Goal: Transaction & Acquisition: Download file/media

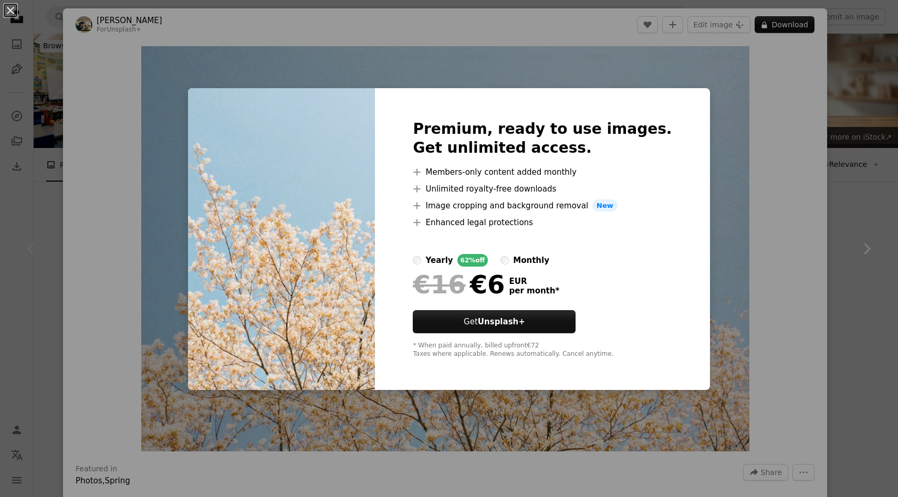
click at [693, 218] on div "An X shape Premium, ready to use images. Get unlimited access. A plus sign Memb…" at bounding box center [449, 248] width 898 height 497
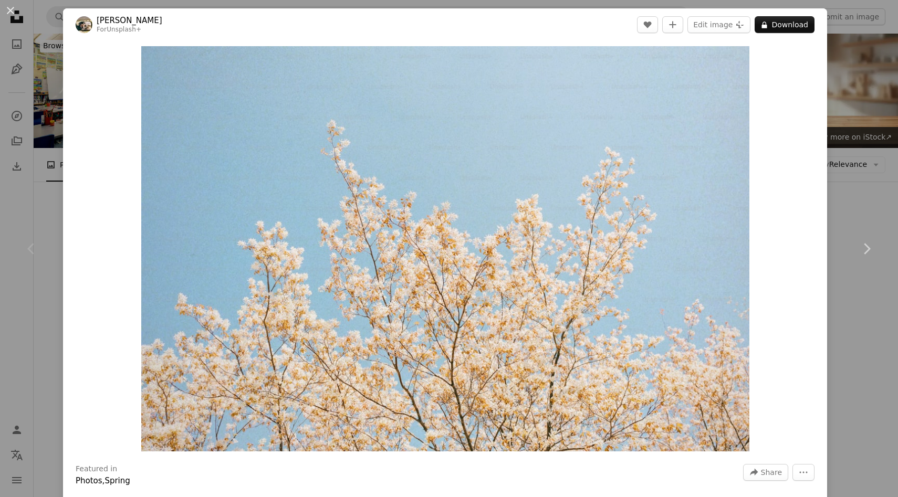
click at [693, 218] on img "Zoom in on this image" at bounding box center [445, 248] width 608 height 405
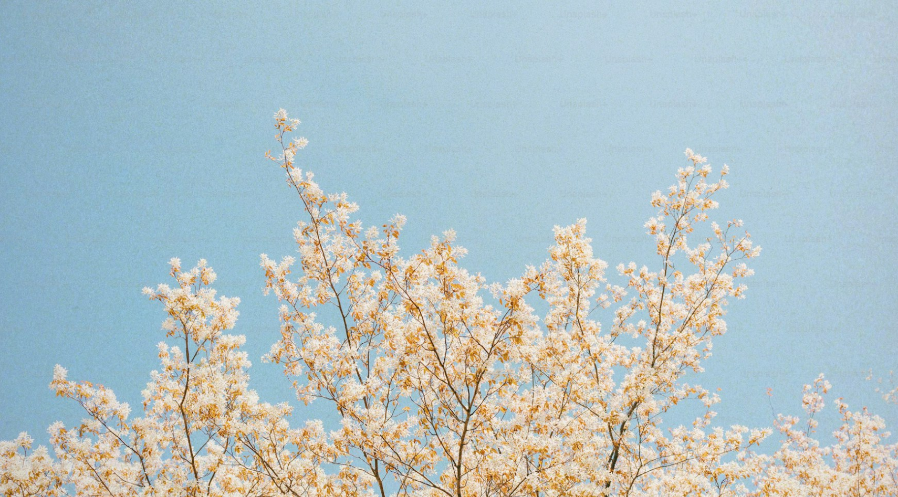
scroll to position [51, 0]
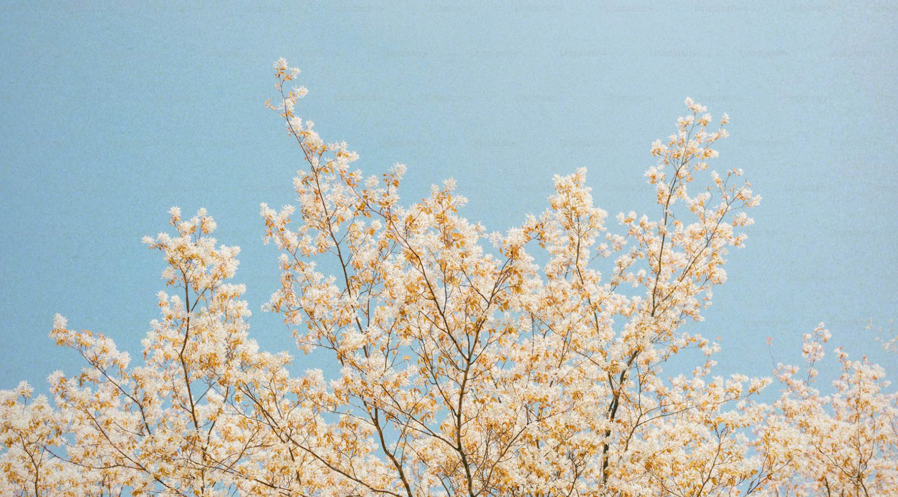
click at [693, 218] on img "Zoom out on this image" at bounding box center [448, 248] width 899 height 599
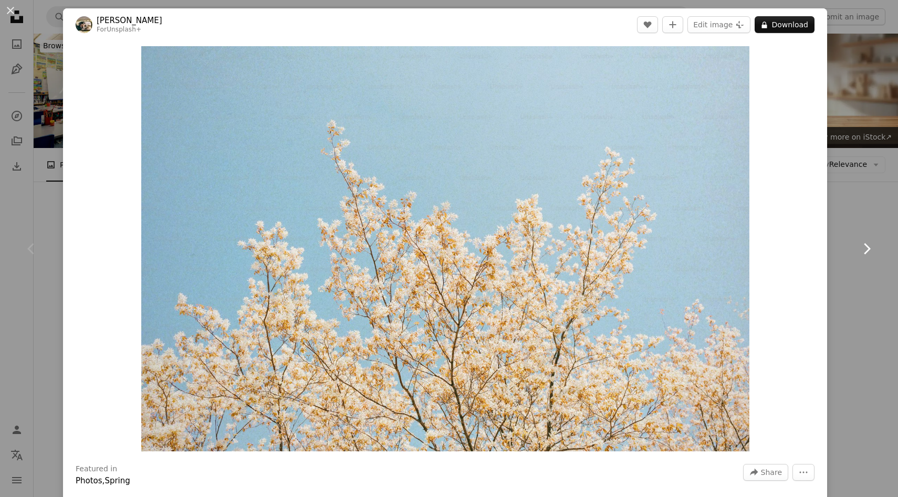
click at [845, 199] on link "Chevron right" at bounding box center [866, 249] width 63 height 101
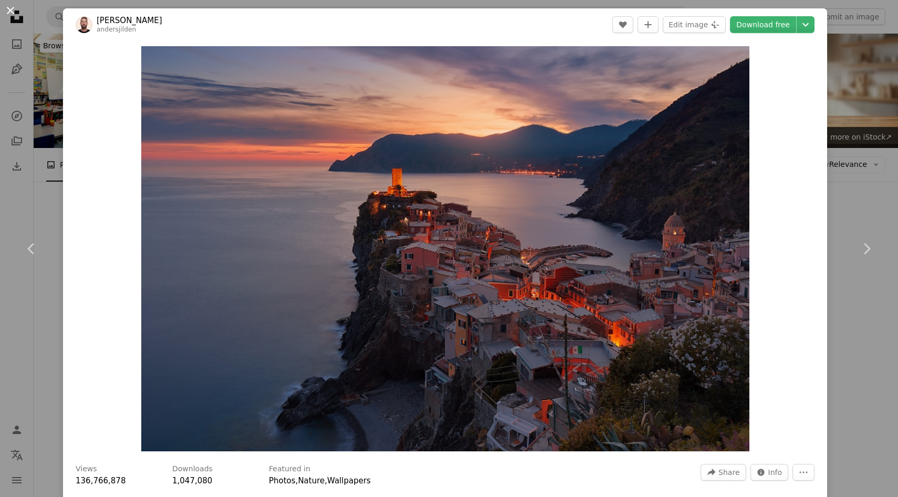
click at [8, 13] on button "An X shape" at bounding box center [10, 10] width 13 height 13
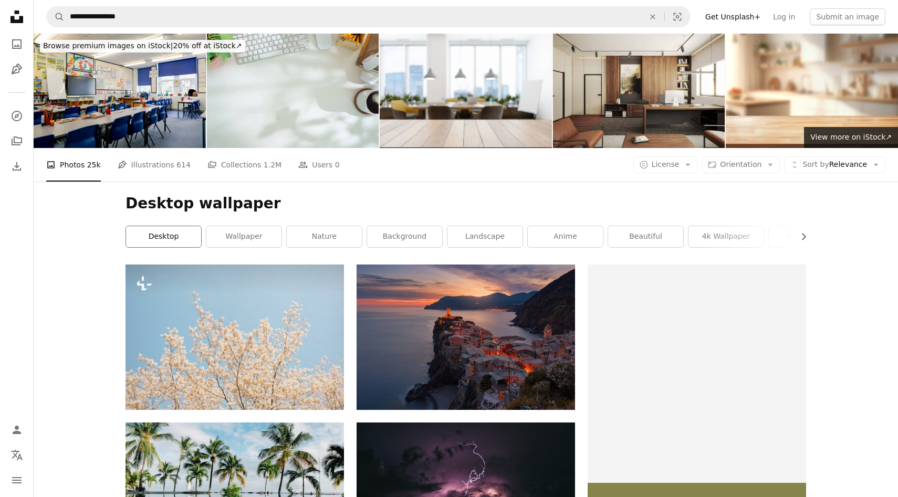
click at [177, 243] on link "desktop" at bounding box center [163, 236] width 75 height 21
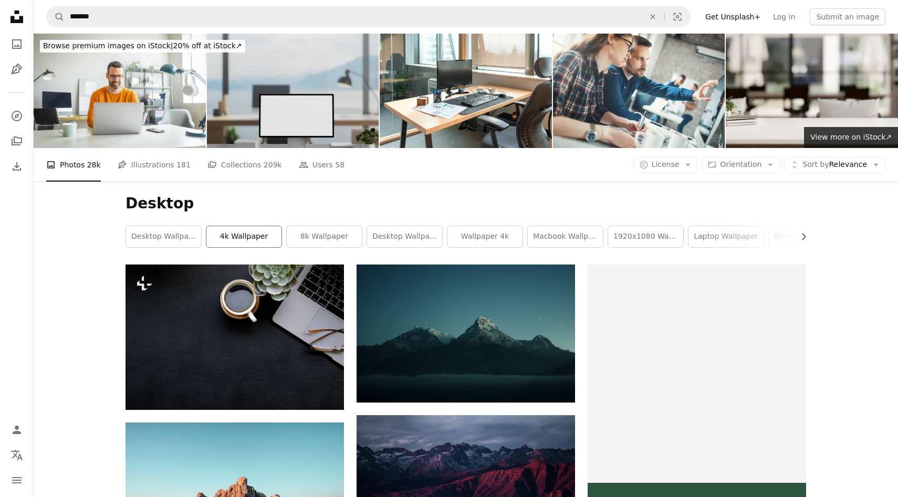
click at [240, 237] on link "4k wallpaper" at bounding box center [243, 236] width 75 height 21
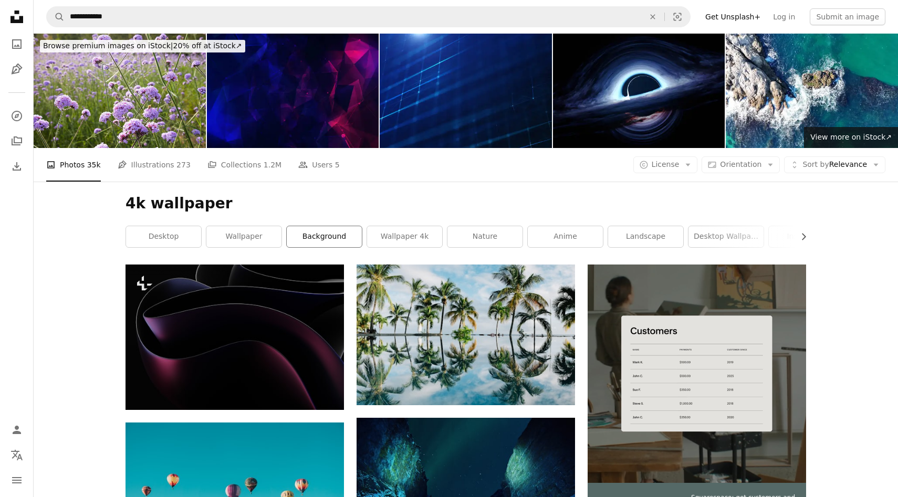
click at [317, 239] on link "background" at bounding box center [324, 236] width 75 height 21
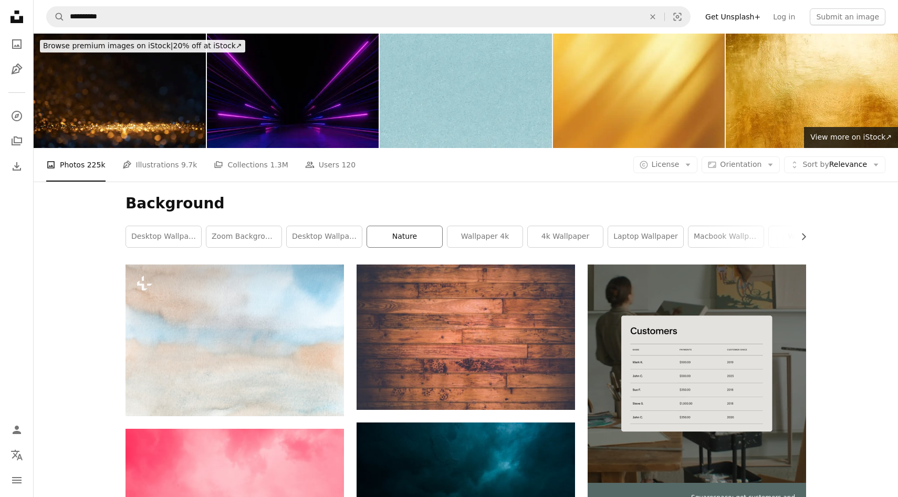
click at [382, 231] on link "nature" at bounding box center [404, 236] width 75 height 21
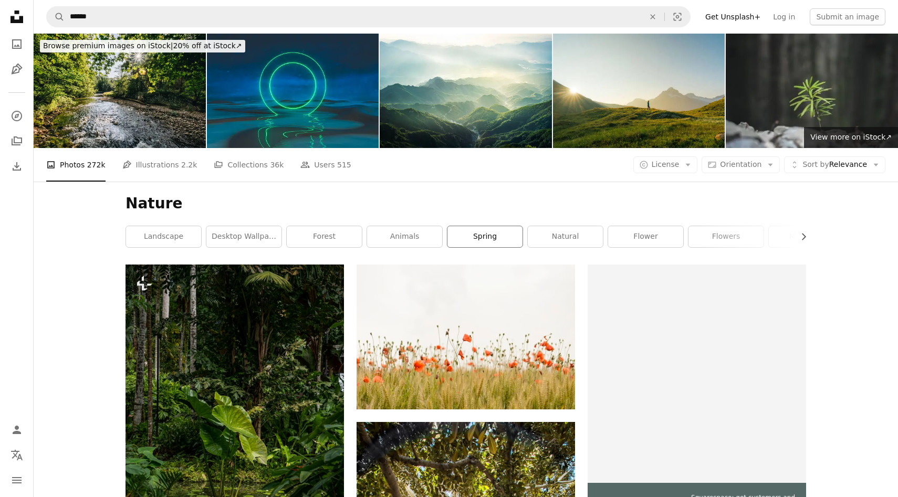
click at [476, 238] on link "spring" at bounding box center [484, 236] width 75 height 21
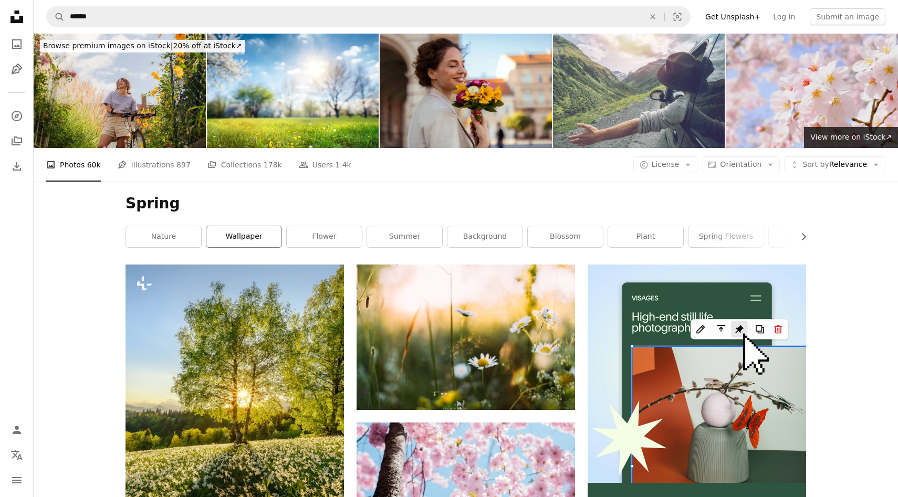
click at [224, 238] on link "wallpaper" at bounding box center [243, 236] width 75 height 21
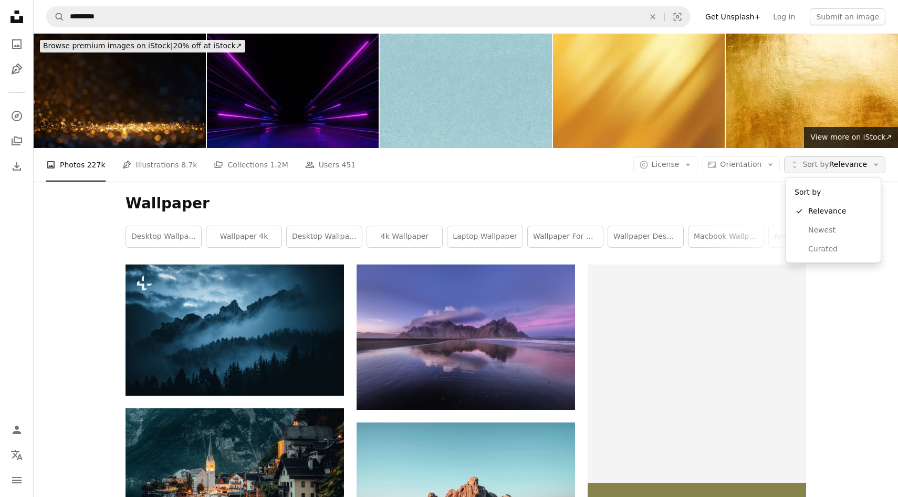
click at [810, 166] on span "Sort by" at bounding box center [815, 164] width 26 height 8
click at [750, 166] on span "Orientation" at bounding box center [740, 164] width 41 height 8
click at [676, 170] on span "License" at bounding box center [666, 165] width 28 height 11
click at [677, 245] on span "Free" at bounding box center [693, 249] width 64 height 11
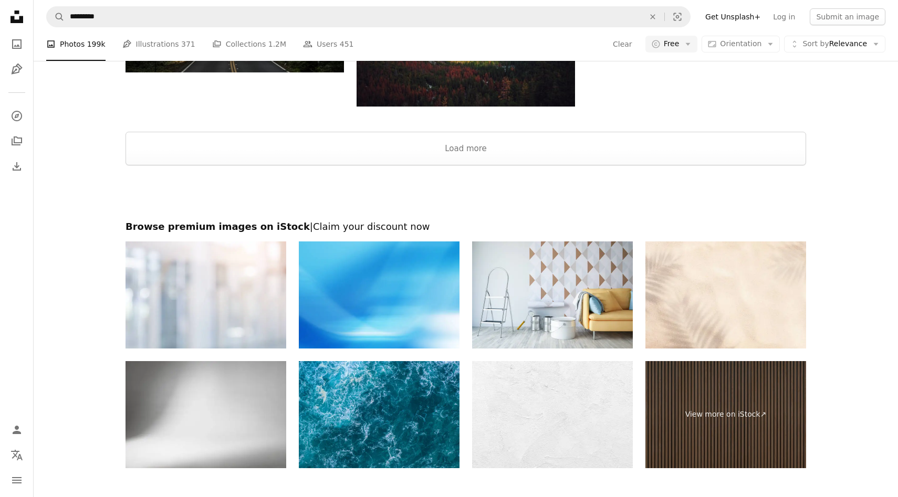
scroll to position [1417, 0]
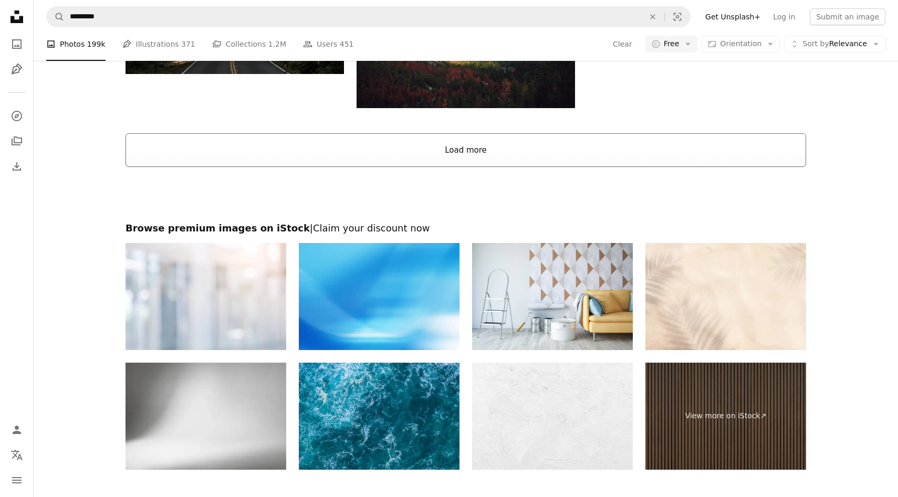
click at [515, 151] on button "Load more" at bounding box center [466, 150] width 681 height 34
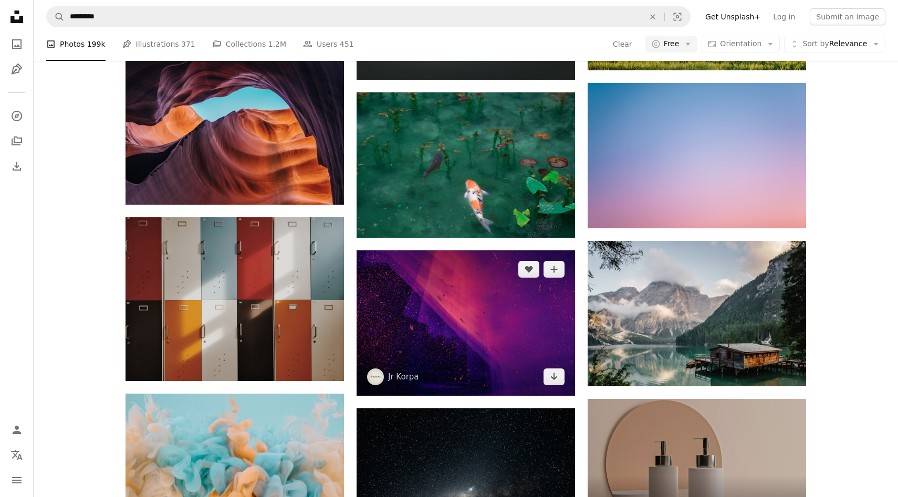
scroll to position [2529, 0]
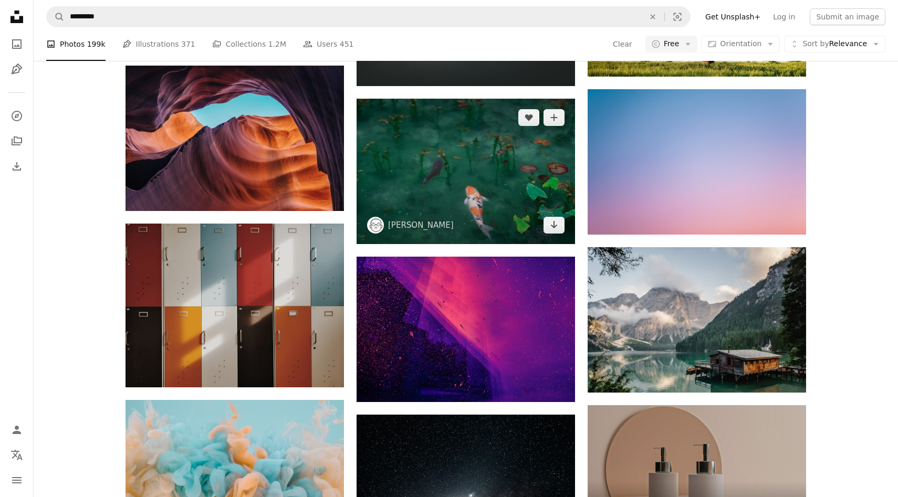
click at [440, 162] on img at bounding box center [466, 171] width 218 height 145
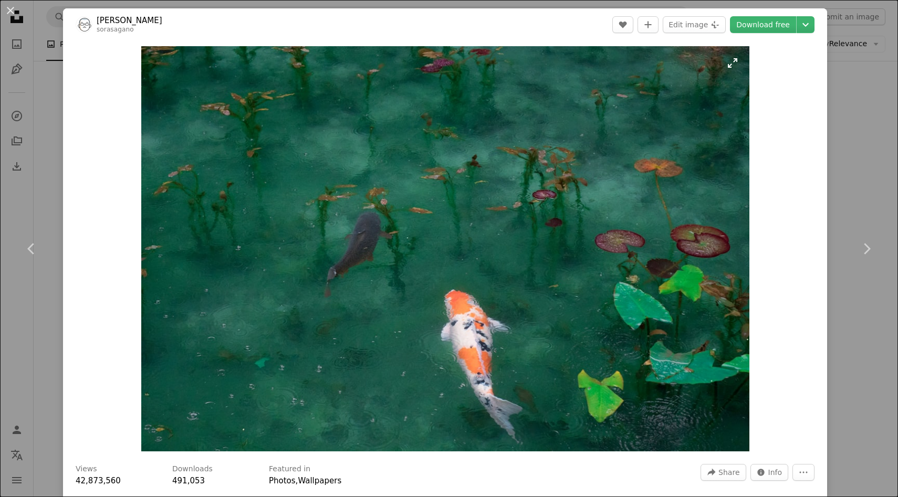
click at [454, 286] on img "Zoom in on this image" at bounding box center [445, 248] width 608 height 405
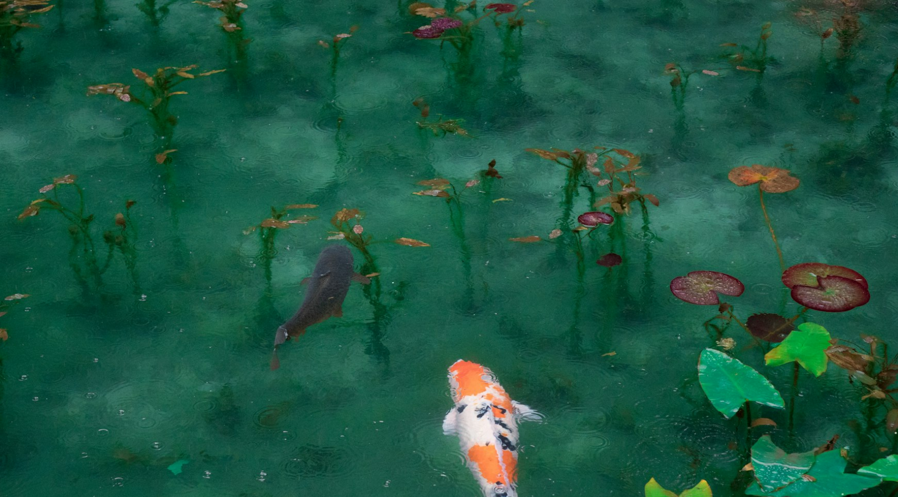
scroll to position [51, 0]
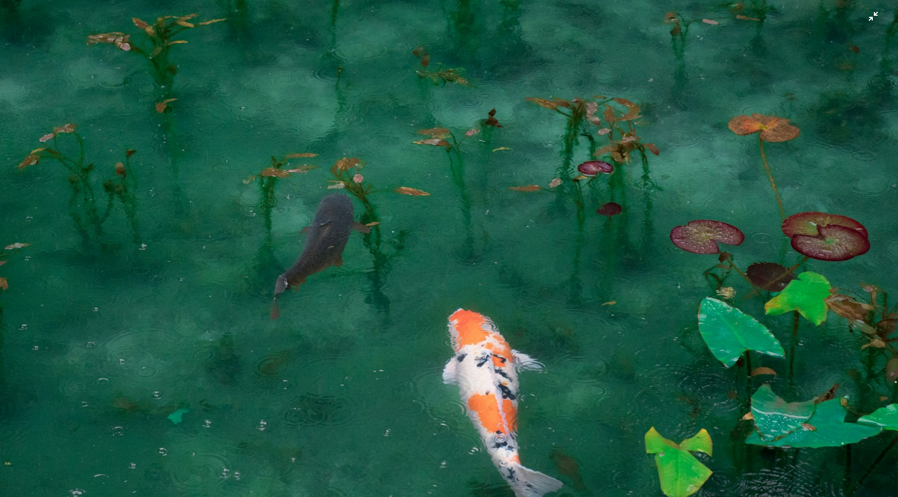
click at [454, 286] on img "Zoom out on this image" at bounding box center [448, 248] width 899 height 599
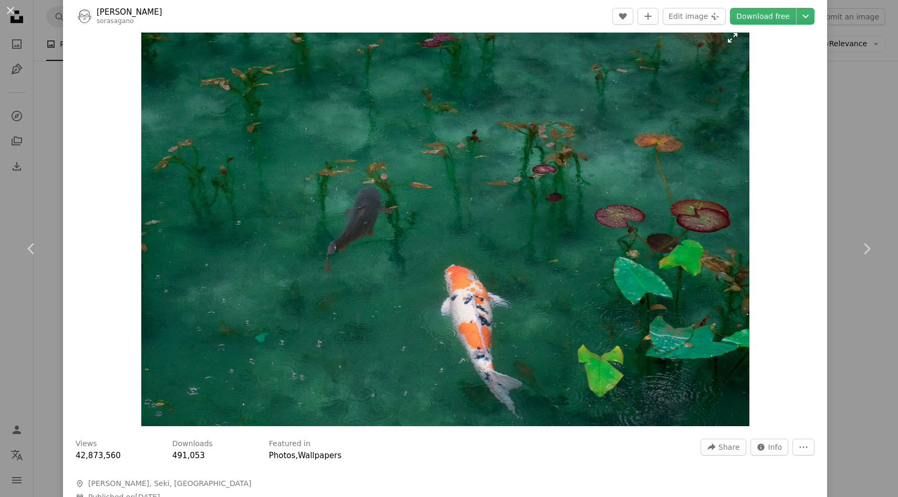
scroll to position [0, 0]
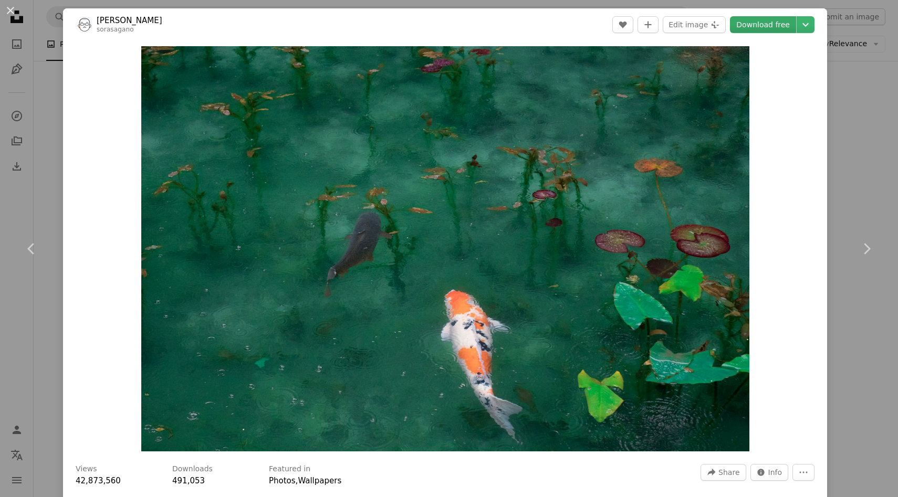
click at [780, 25] on link "Download free" at bounding box center [763, 24] width 66 height 17
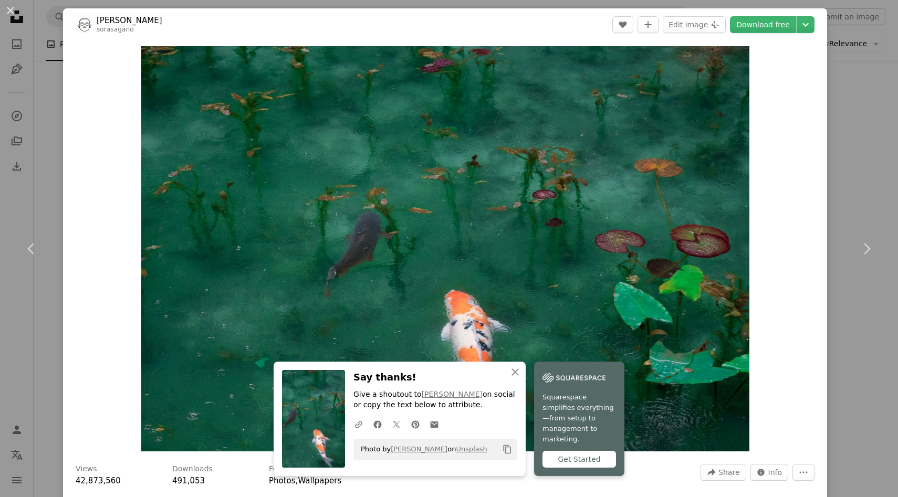
click at [837, 350] on div "An X shape Chevron left Chevron right [PERSON_NAME] sorasagano A heart A plus s…" at bounding box center [449, 248] width 898 height 497
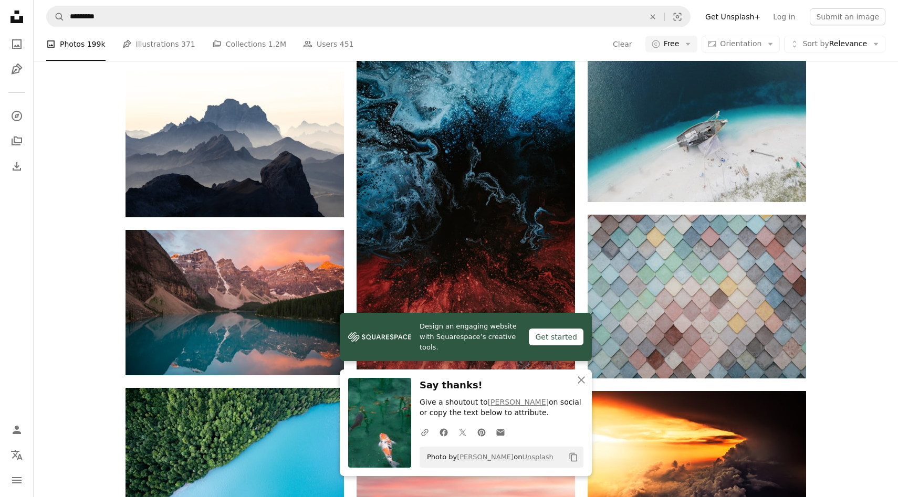
scroll to position [3196, 0]
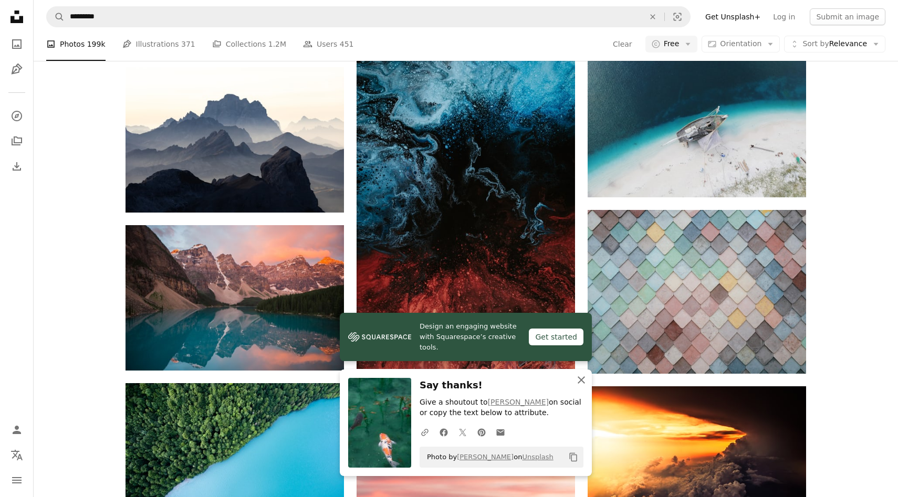
click at [581, 377] on icon "An X shape" at bounding box center [581, 380] width 13 height 13
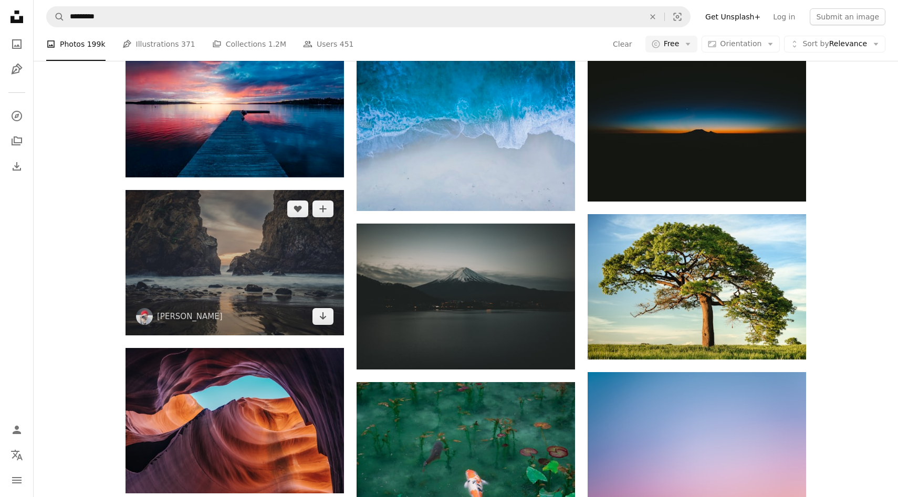
scroll to position [2242, 0]
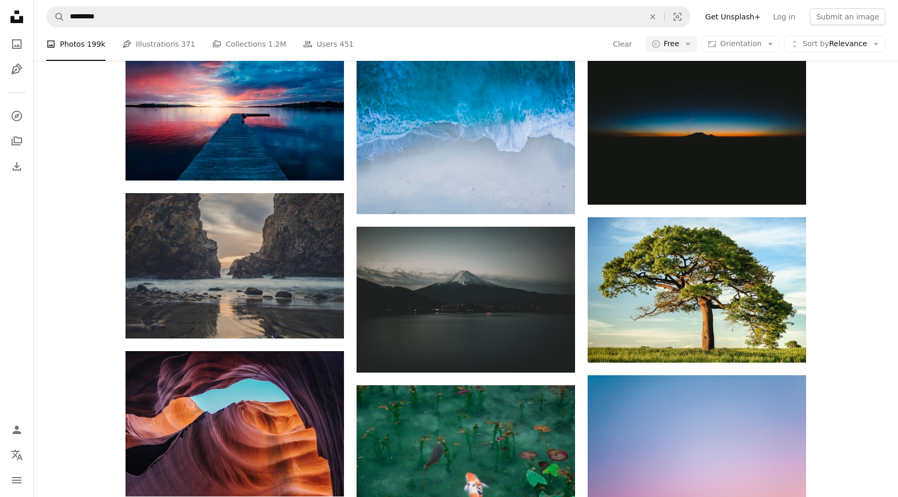
click at [91, 51] on li "A photo Photos 199k" at bounding box center [75, 44] width 59 height 34
click at [181, 47] on span "371" at bounding box center [188, 44] width 14 height 12
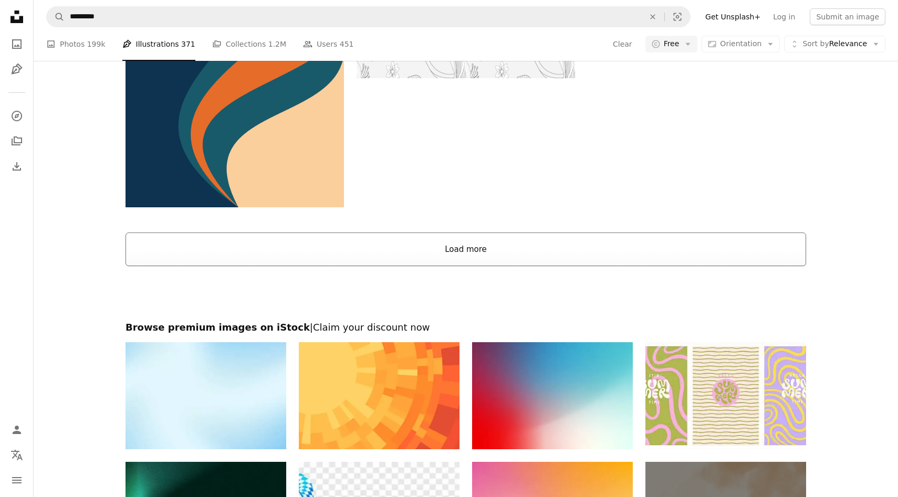
scroll to position [1813, 0]
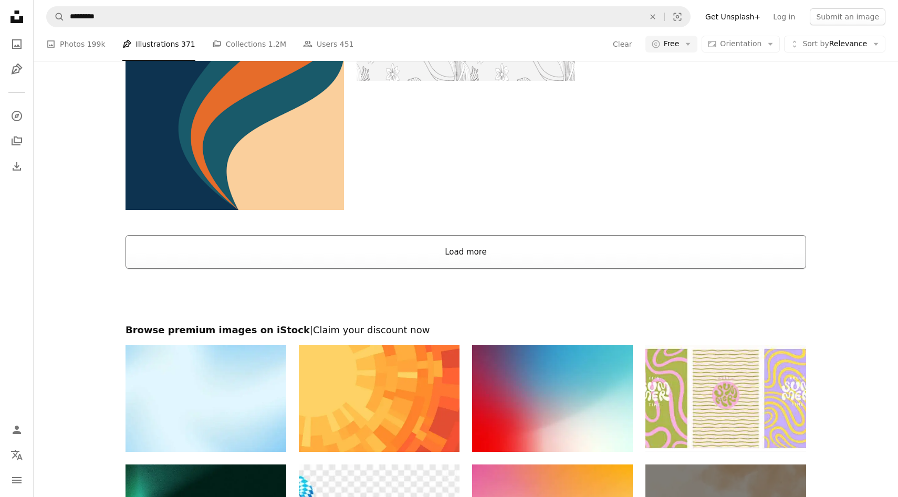
click at [627, 241] on button "Load more" at bounding box center [466, 252] width 681 height 34
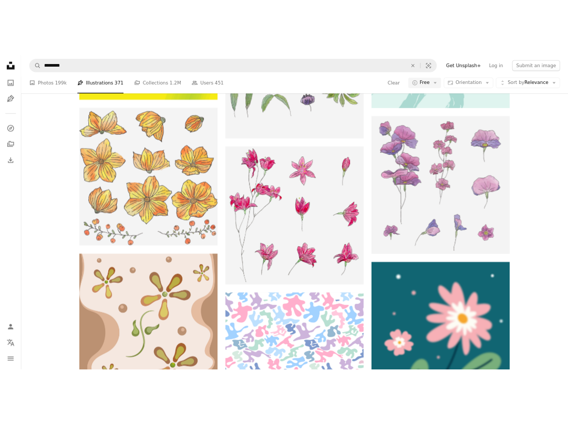
scroll to position [11259, 0]
